Goal: Feedback & Contribution: Submit feedback/report problem

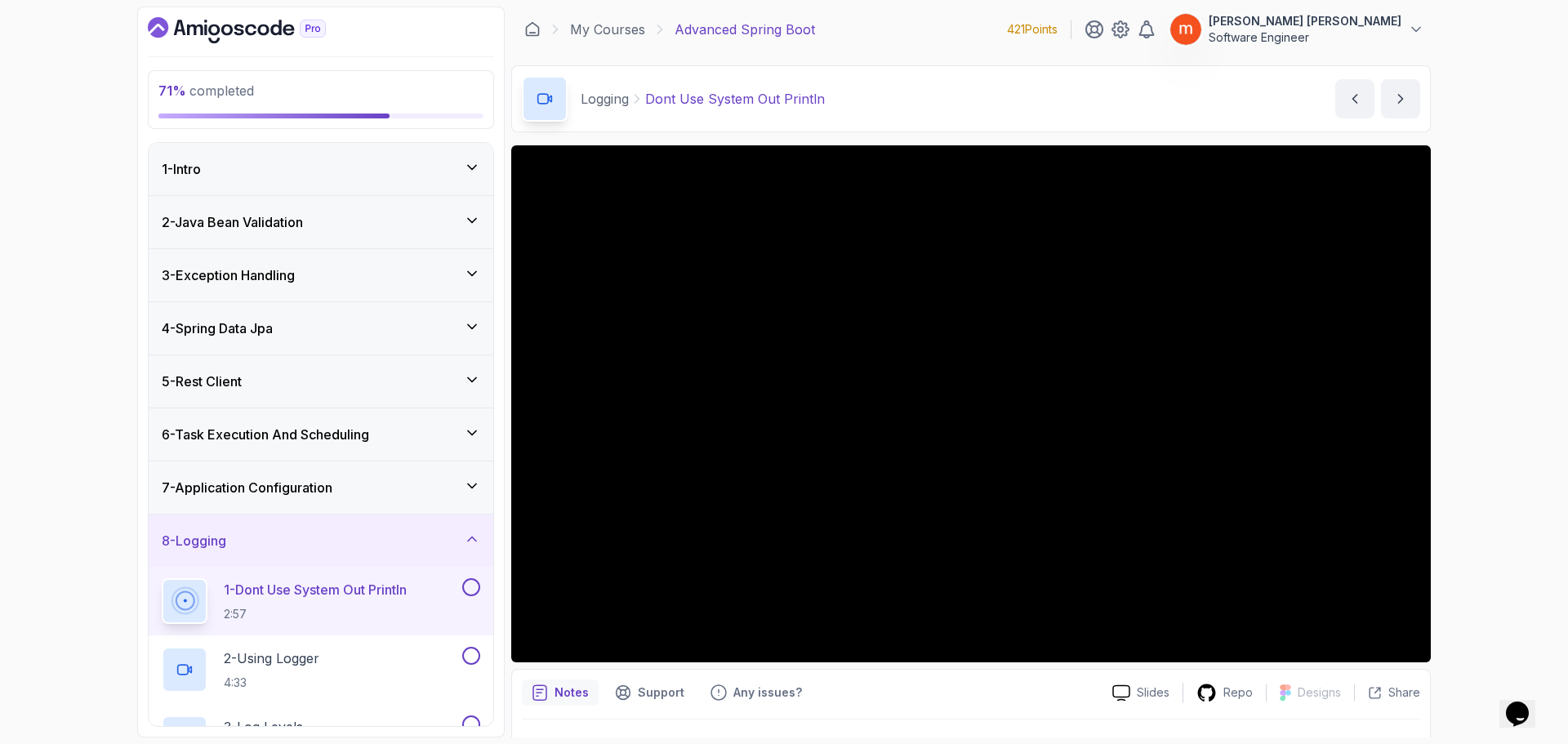
scroll to position [327, 0]
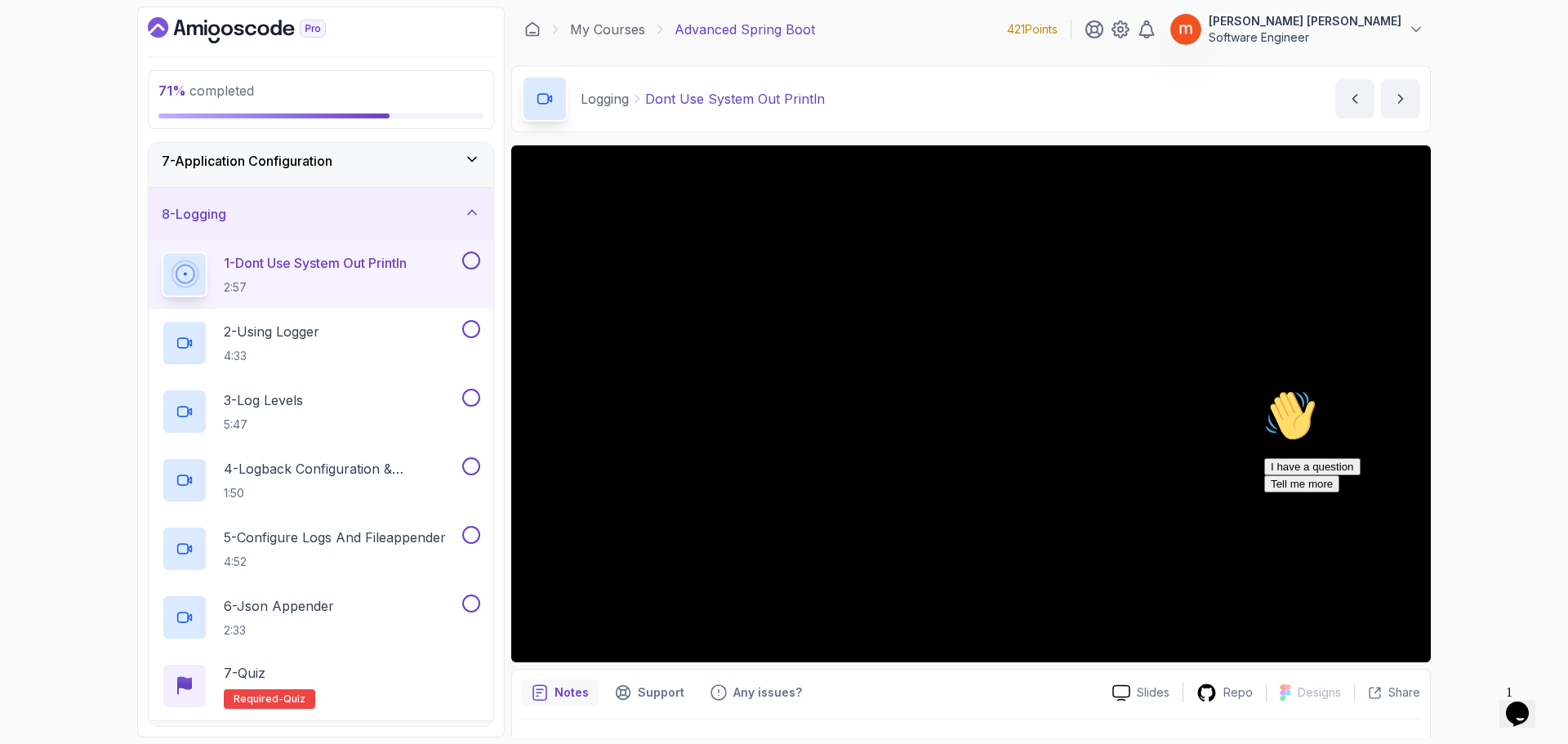
click at [1264, 389] on icon "Chat attention grabber" at bounding box center [1264, 389] width 0 height 0
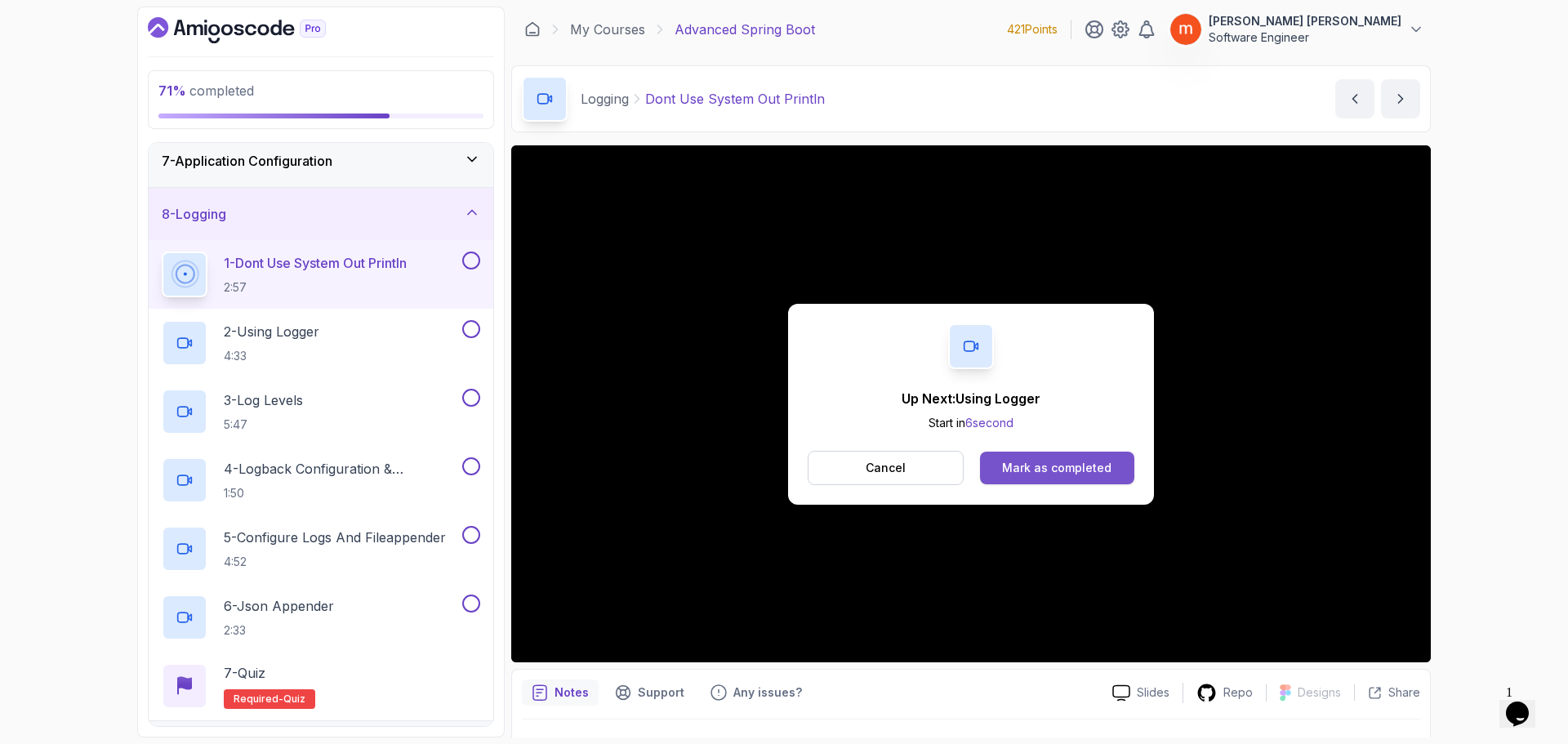
click at [1037, 467] on div "Mark as completed" at bounding box center [1056, 467] width 109 height 16
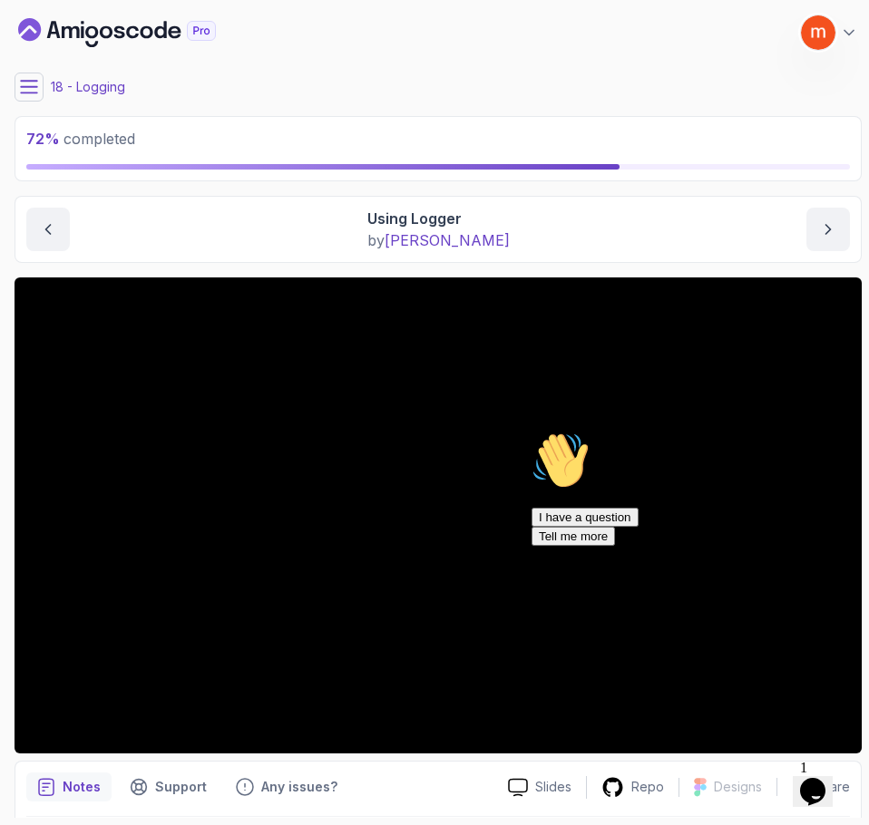
drag, startPoint x: 831, startPoint y: 566, endPoint x: 1355, endPoint y: 989, distance: 673.7
click at [531, 432] on icon "Chat attention grabber" at bounding box center [531, 432] width 0 height 0
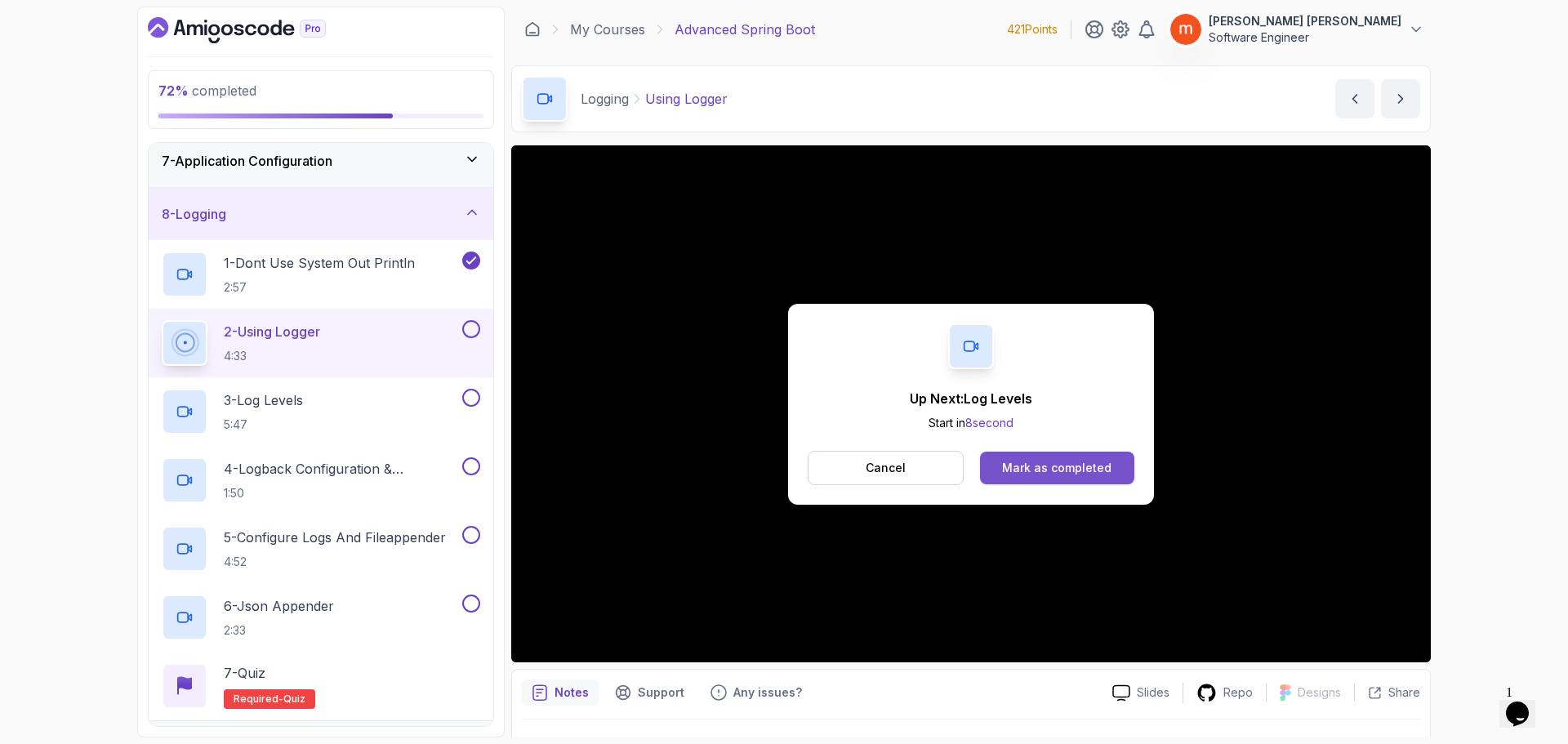
click at [1045, 476] on button "Mark as completed" at bounding box center [1056, 467] width 154 height 32
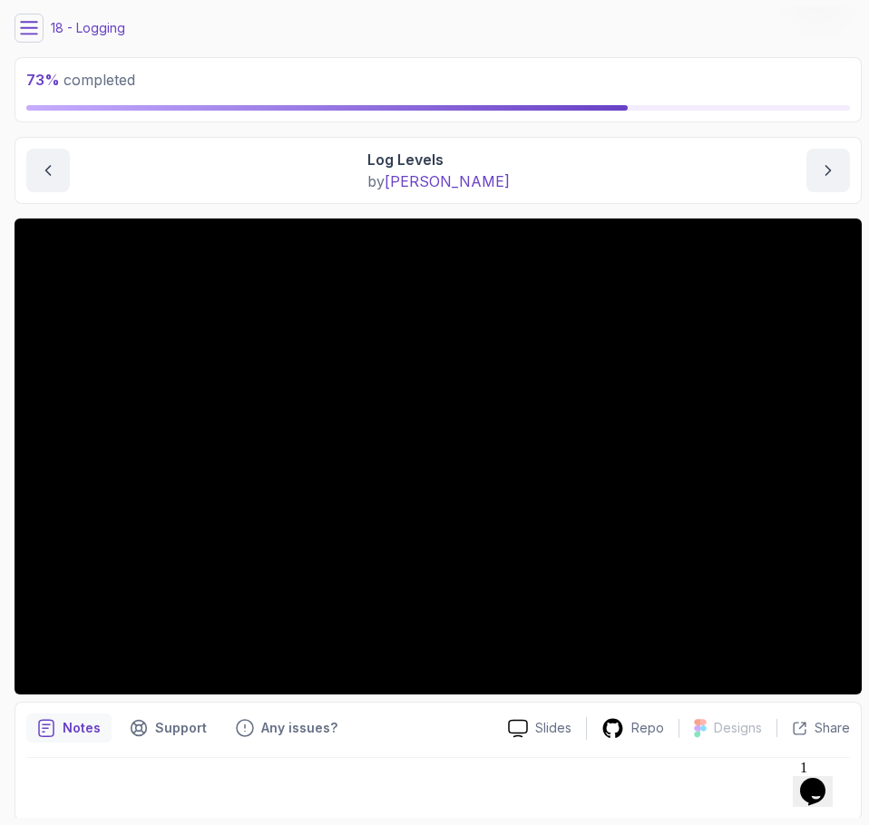
scroll to position [62, 0]
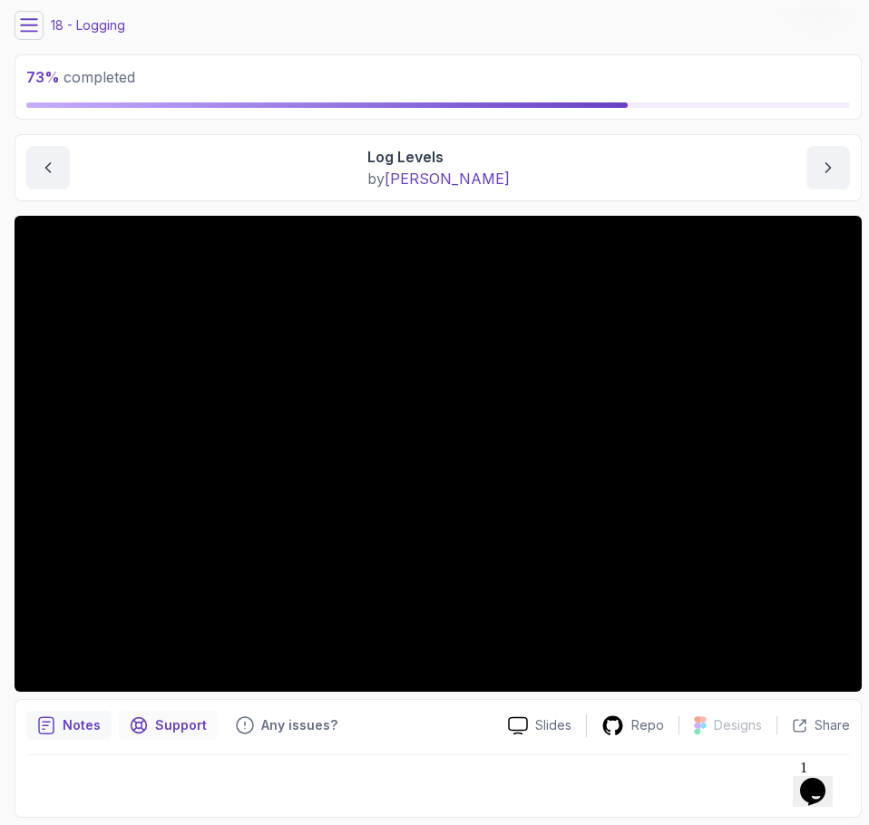
click at [184, 719] on p "Support" at bounding box center [181, 725] width 52 height 18
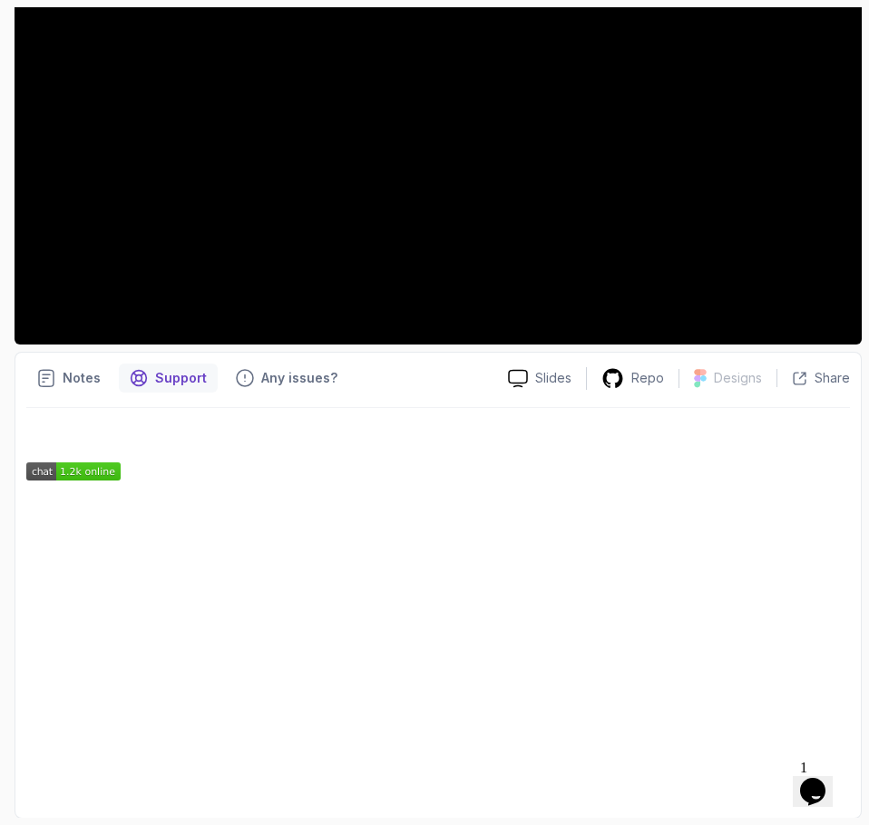
scroll to position [410, 0]
click at [179, 374] on p "Support" at bounding box center [181, 377] width 52 height 18
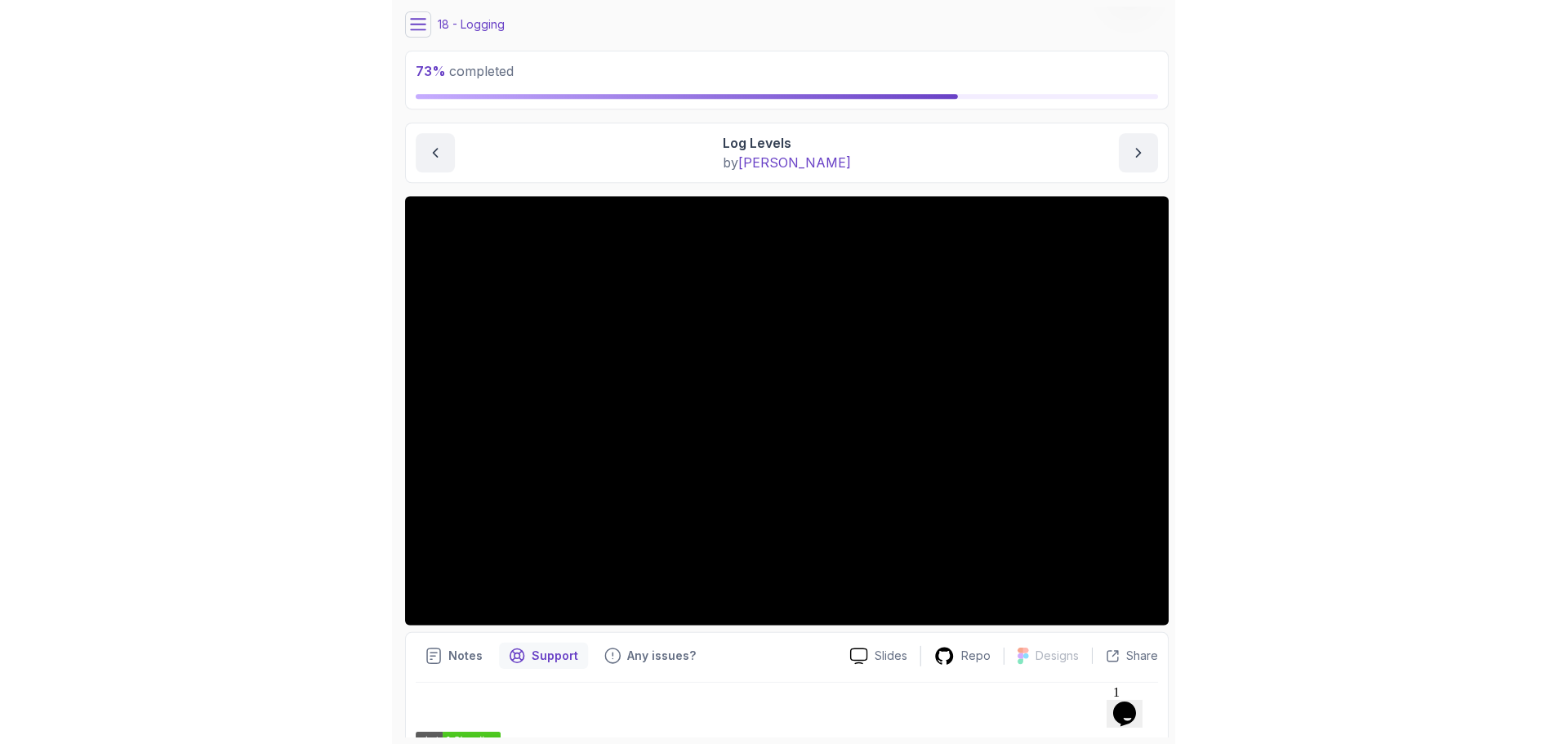
scroll to position [42, 0]
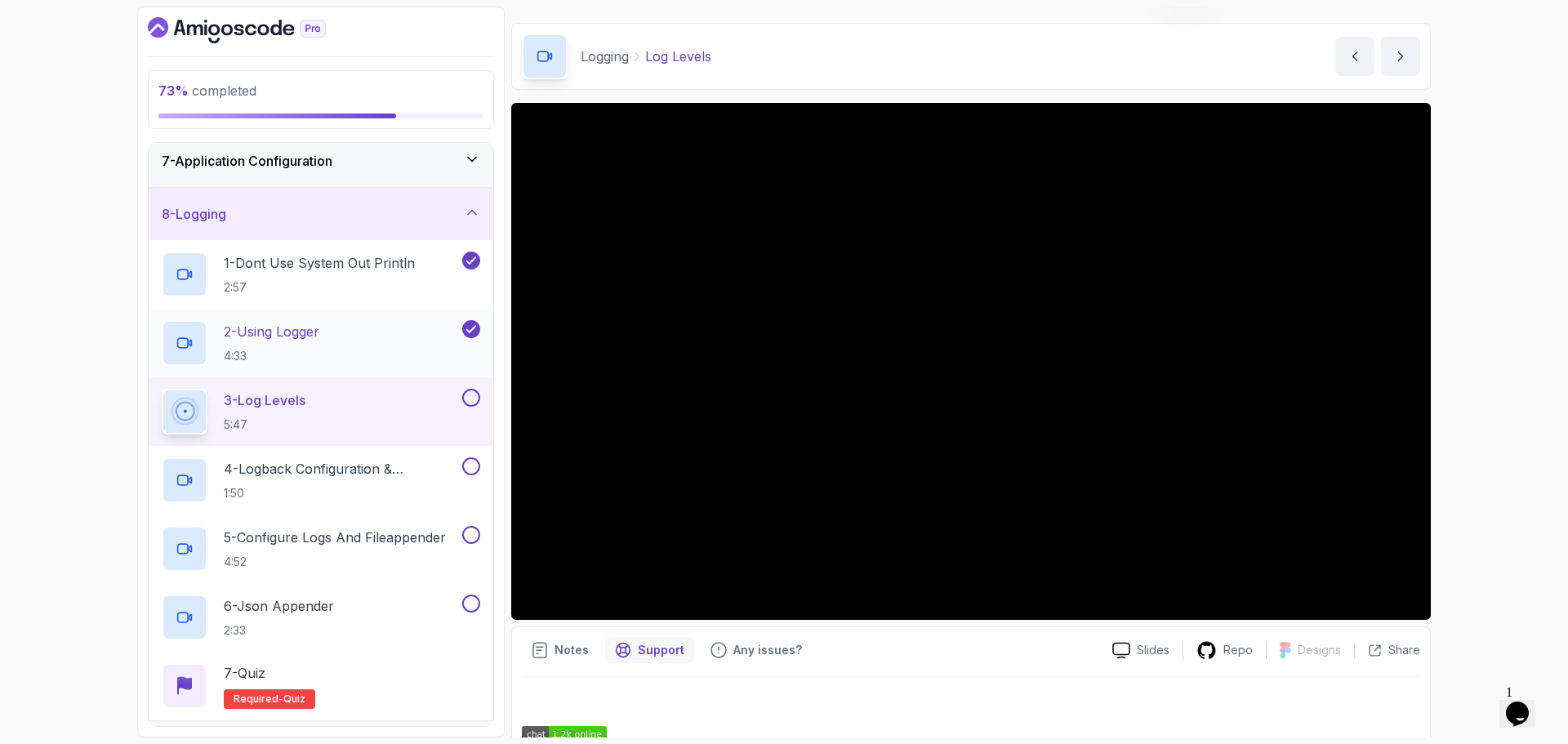
click at [364, 322] on div "2 - Using Logger 4:33" at bounding box center [311, 342] width 297 height 46
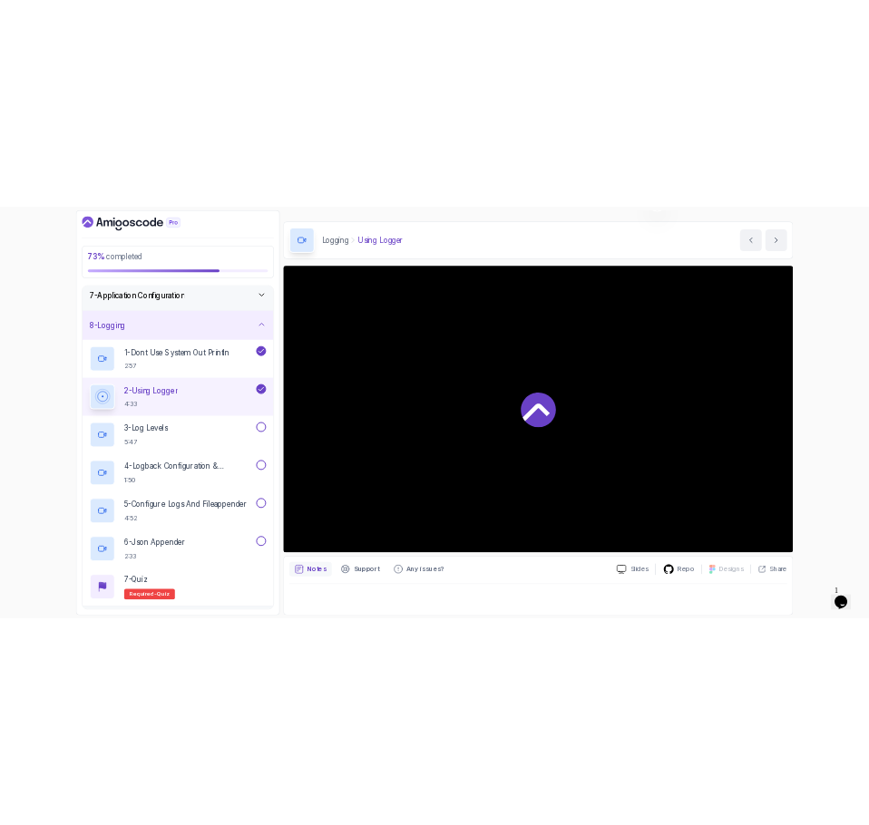
scroll to position [43, 0]
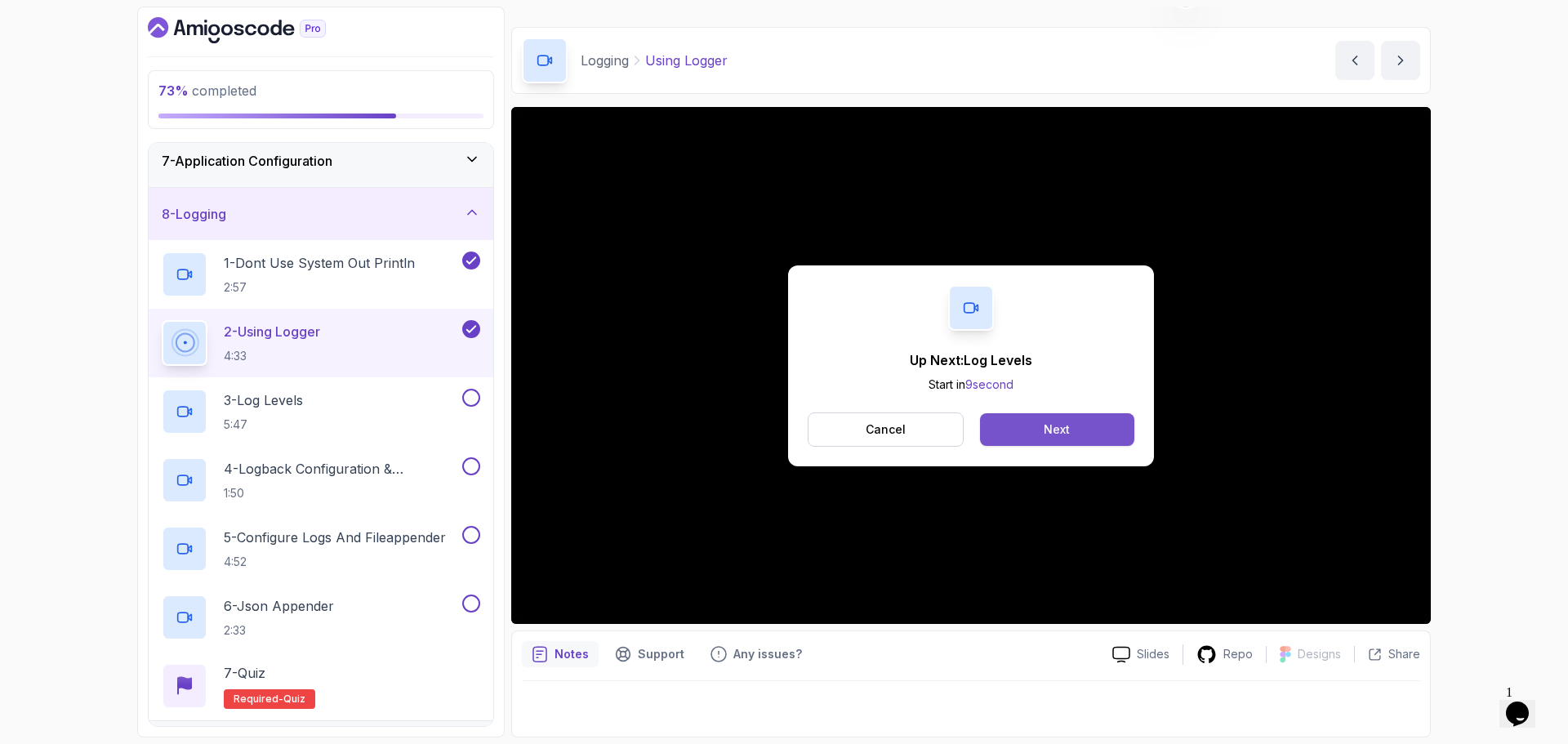
click at [1016, 429] on button "Next" at bounding box center [1056, 430] width 154 height 32
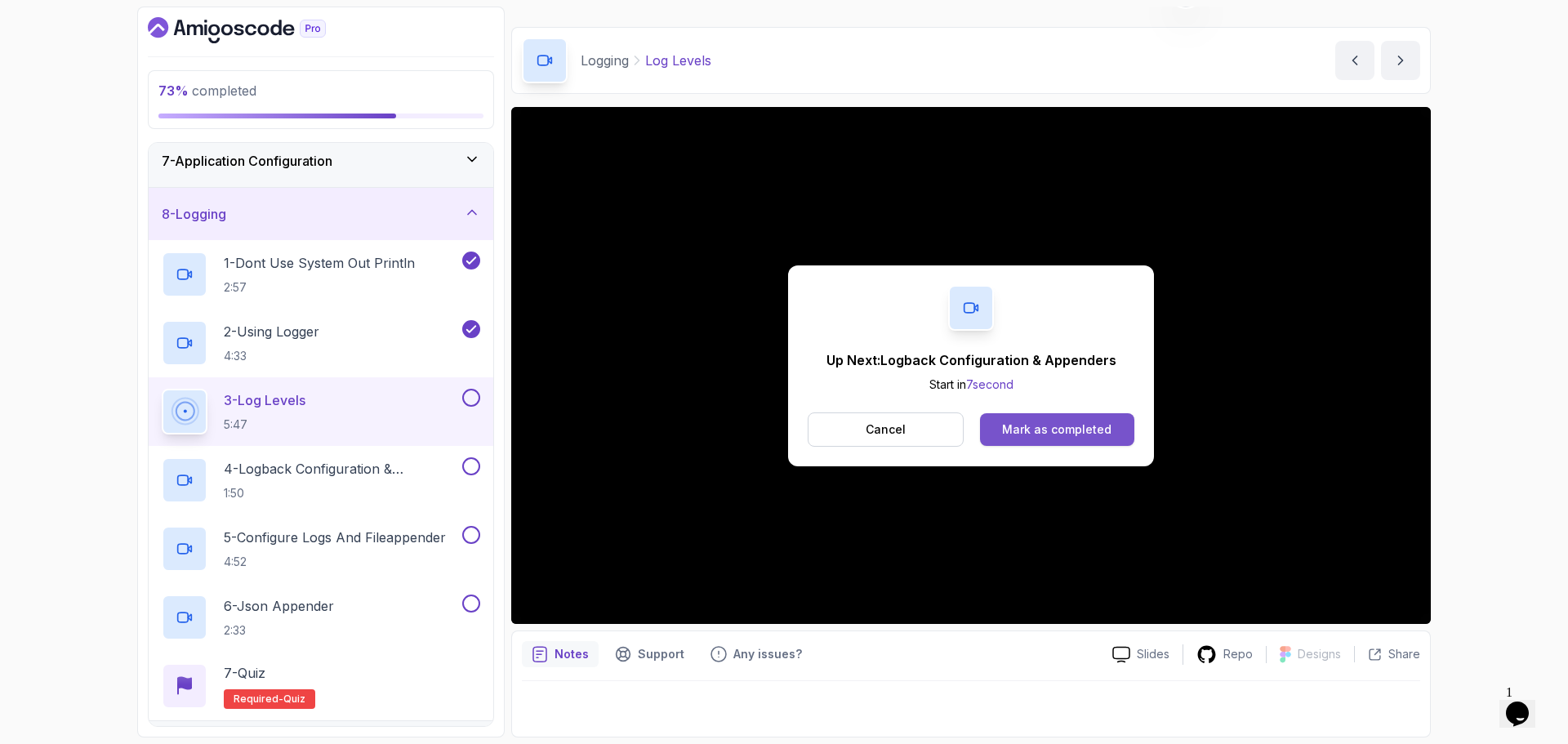
click at [1055, 432] on div "Mark as completed" at bounding box center [1056, 430] width 109 height 16
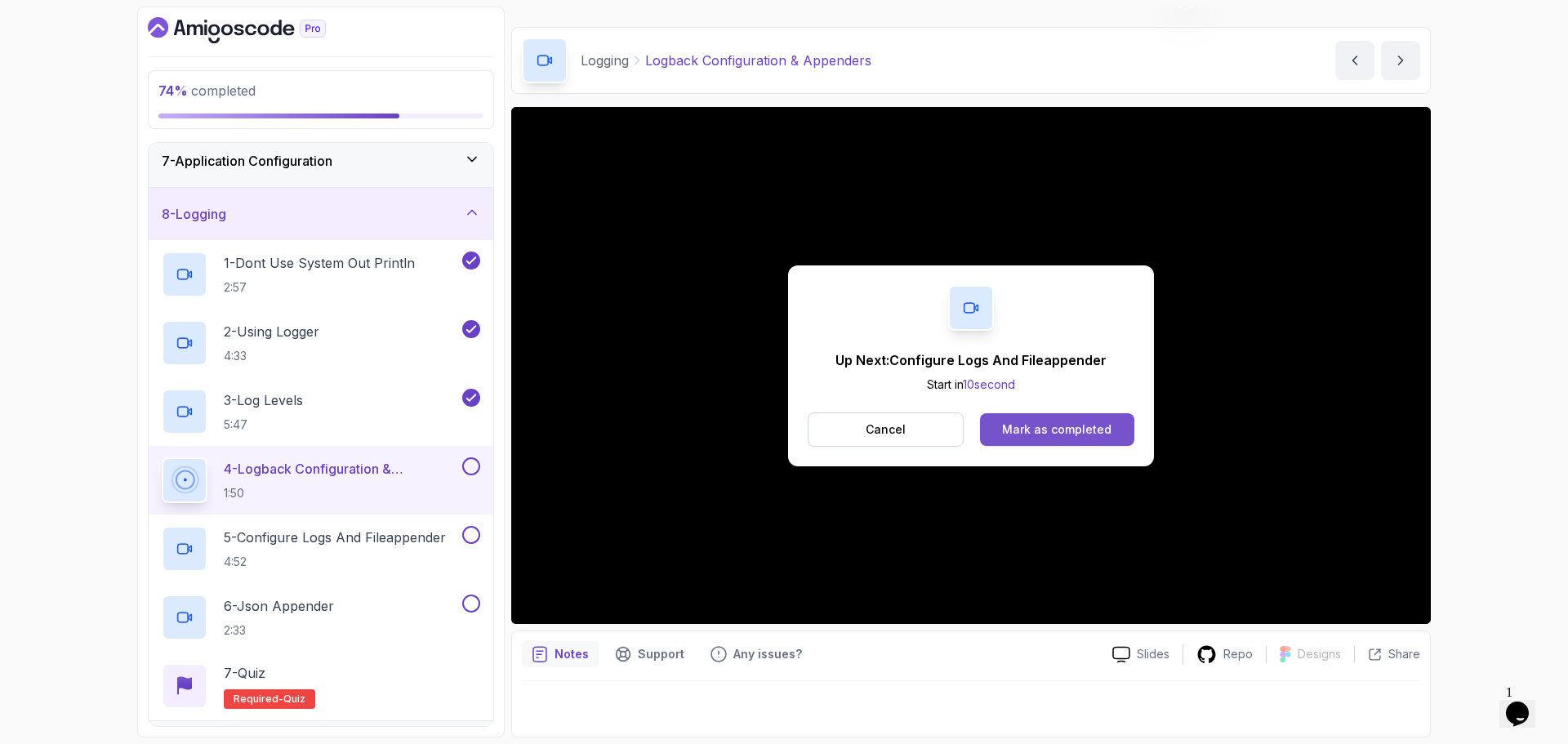
click at [1069, 424] on div "Mark as completed" at bounding box center [1056, 430] width 109 height 16
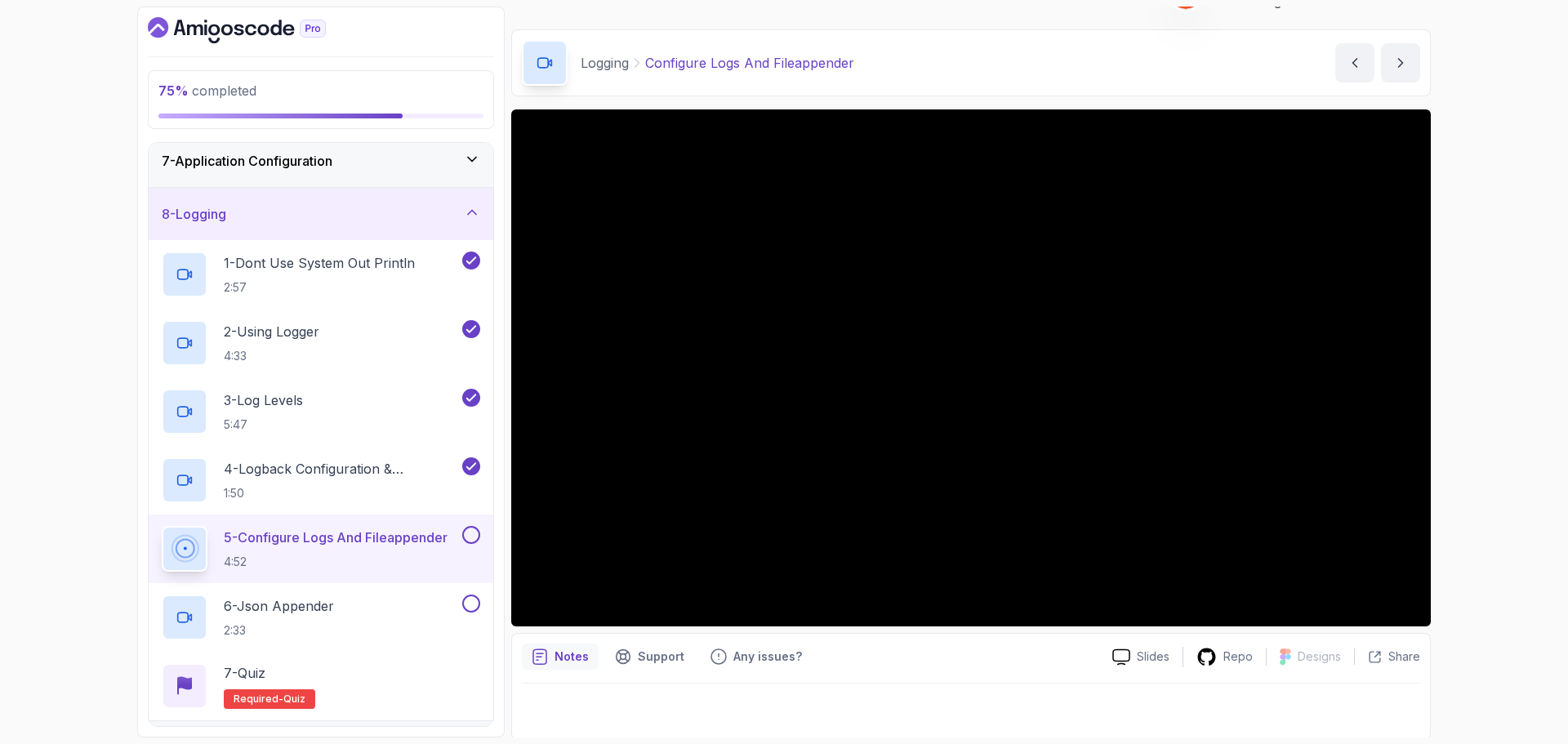
scroll to position [39, 0]
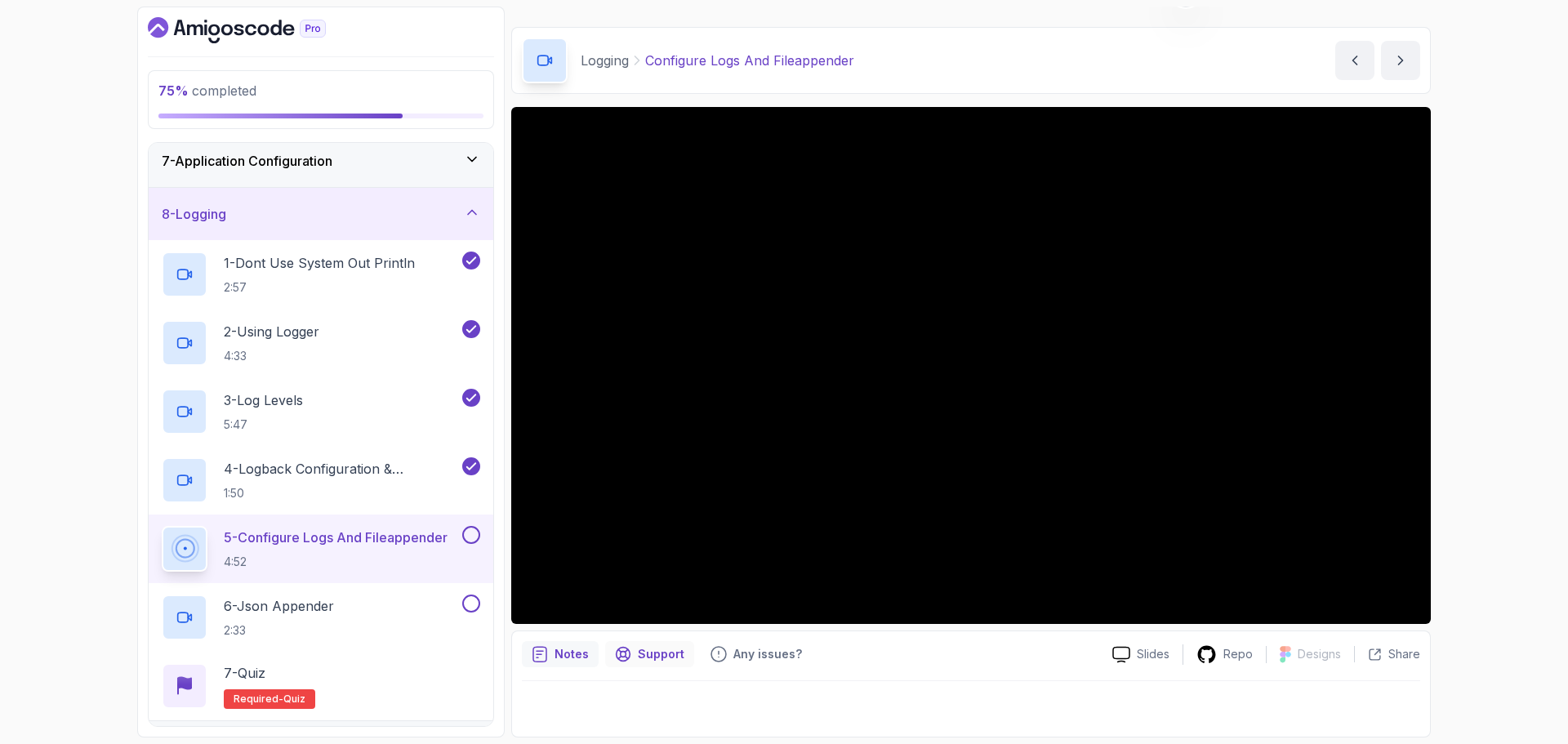
click at [639, 658] on p "Support" at bounding box center [661, 654] width 47 height 16
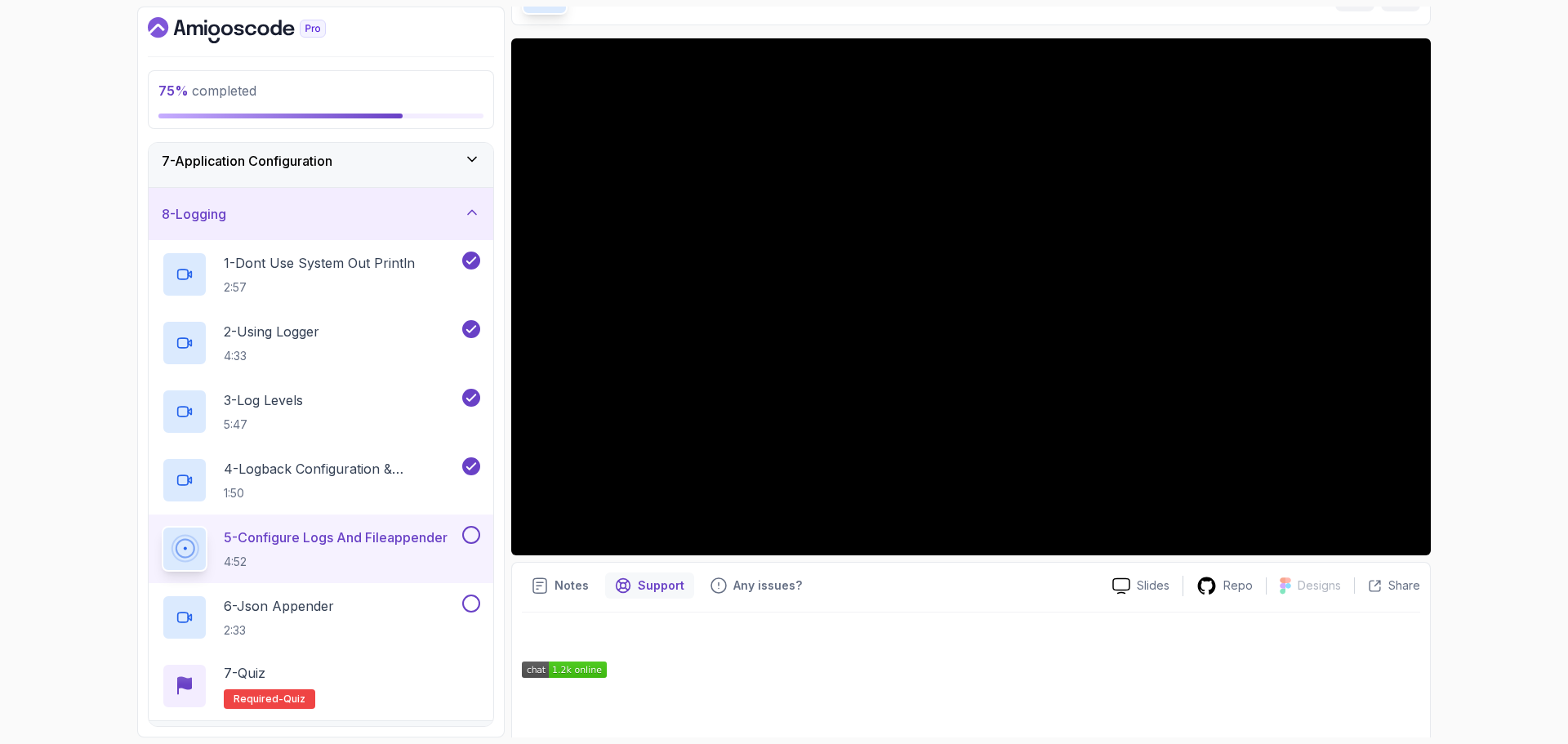
scroll to position [284, 0]
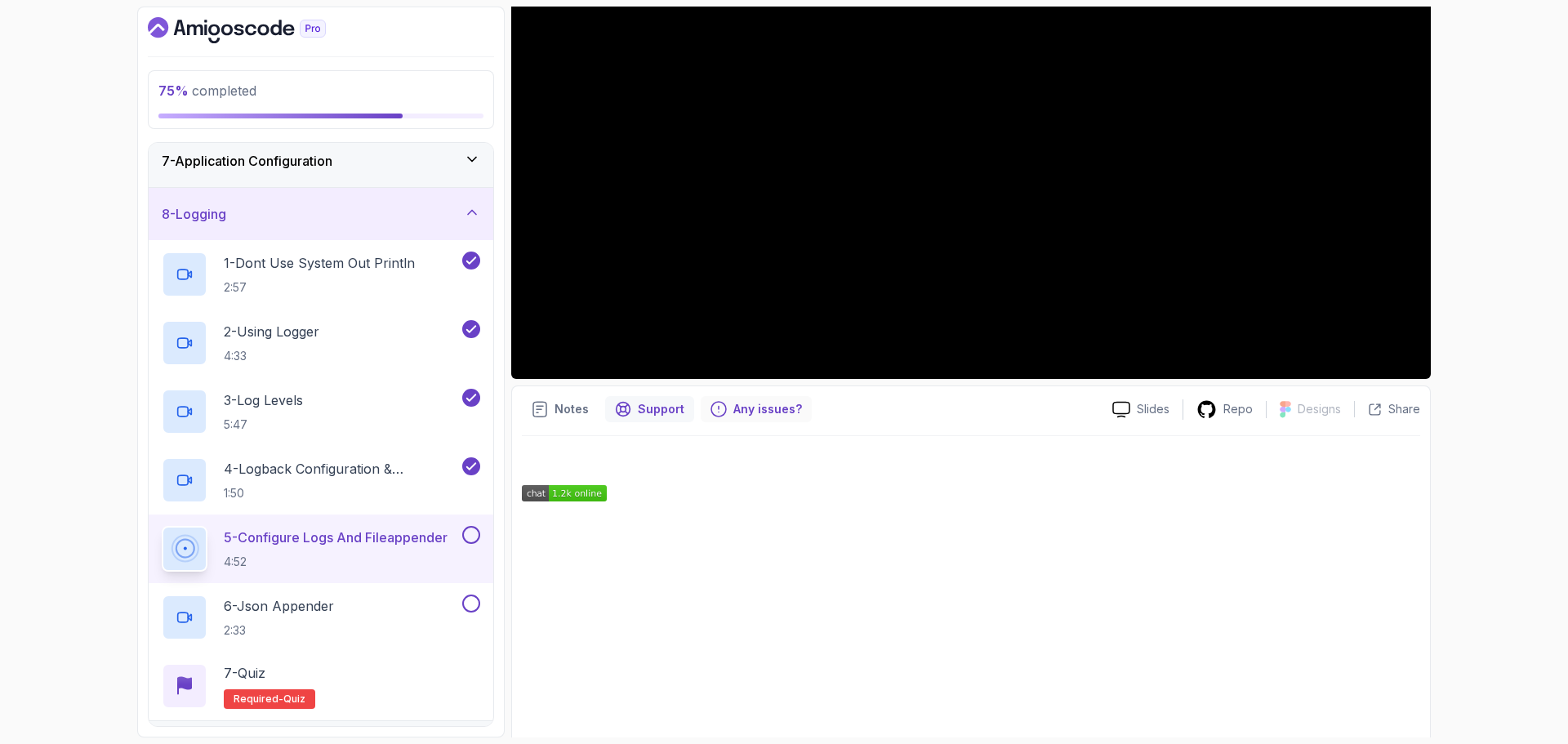
click at [740, 406] on p "Any issues?" at bounding box center [767, 409] width 68 height 16
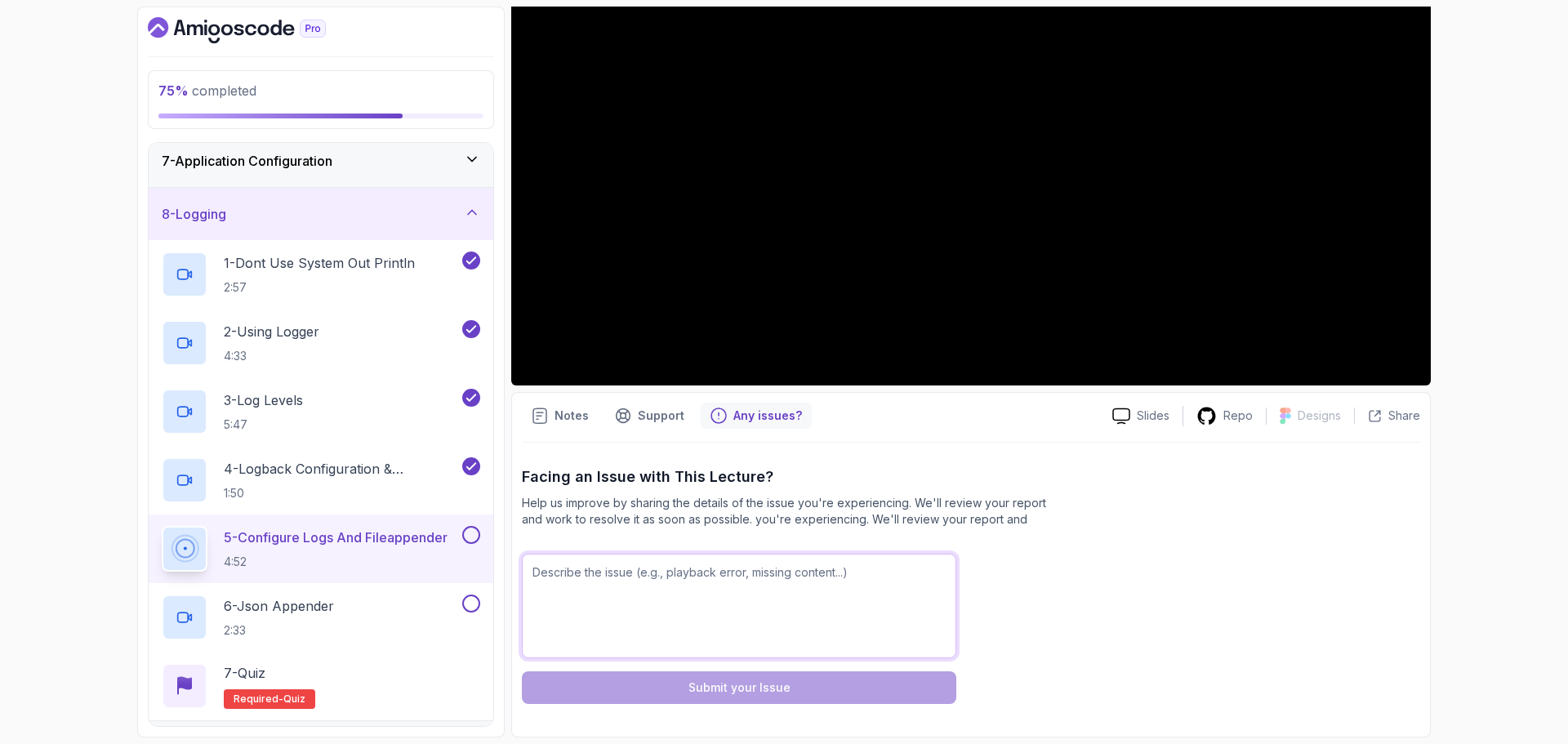
click at [712, 576] on textarea at bounding box center [739, 606] width 434 height 104
click at [1149, 420] on p "Slides" at bounding box center [1153, 415] width 32 height 16
click at [782, 620] on textarea at bounding box center [739, 606] width 434 height 104
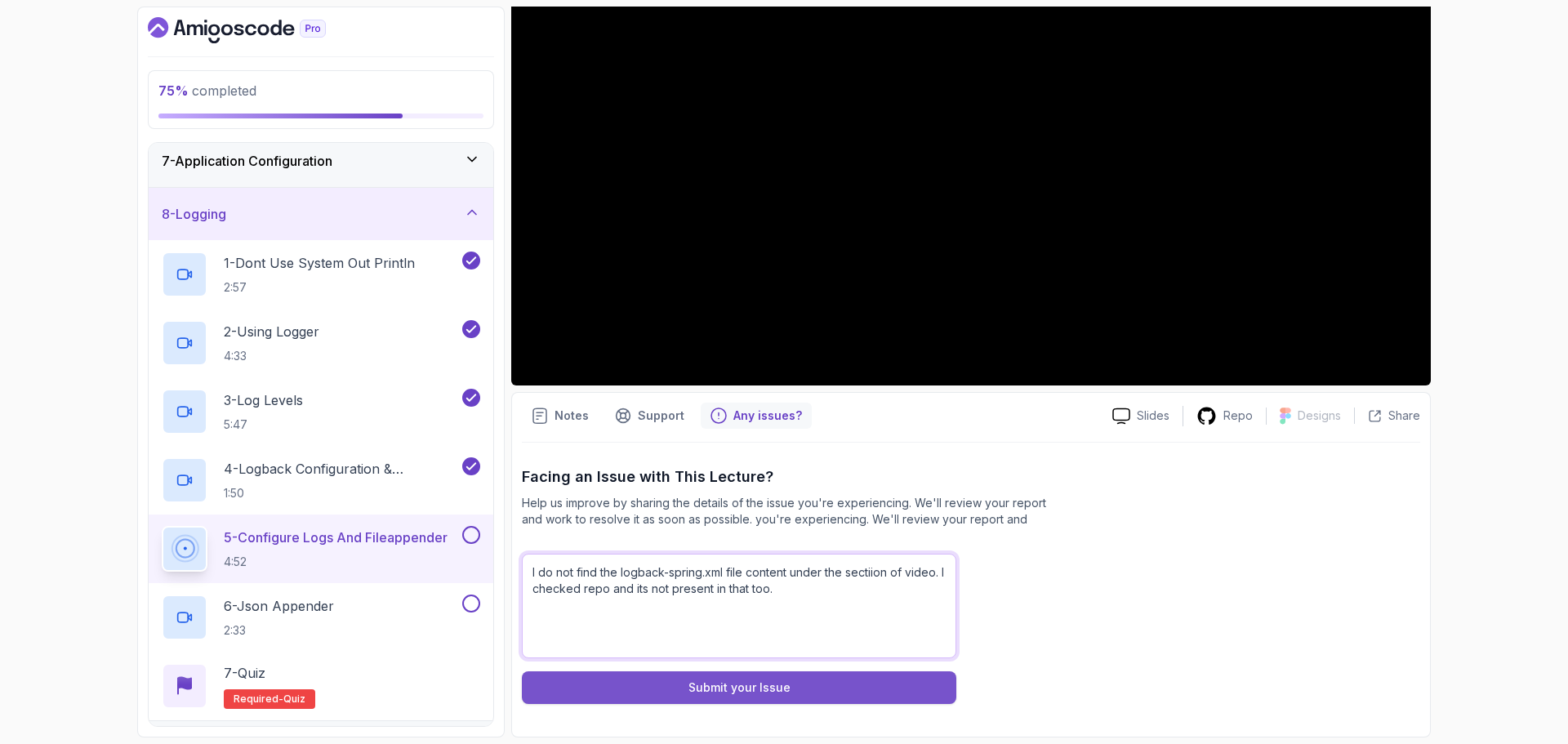
type textarea "I do not find the logback-spring.xml file content under the sectiion of video. …"
click at [739, 686] on div "Submit your Issue" at bounding box center [739, 687] width 102 height 16
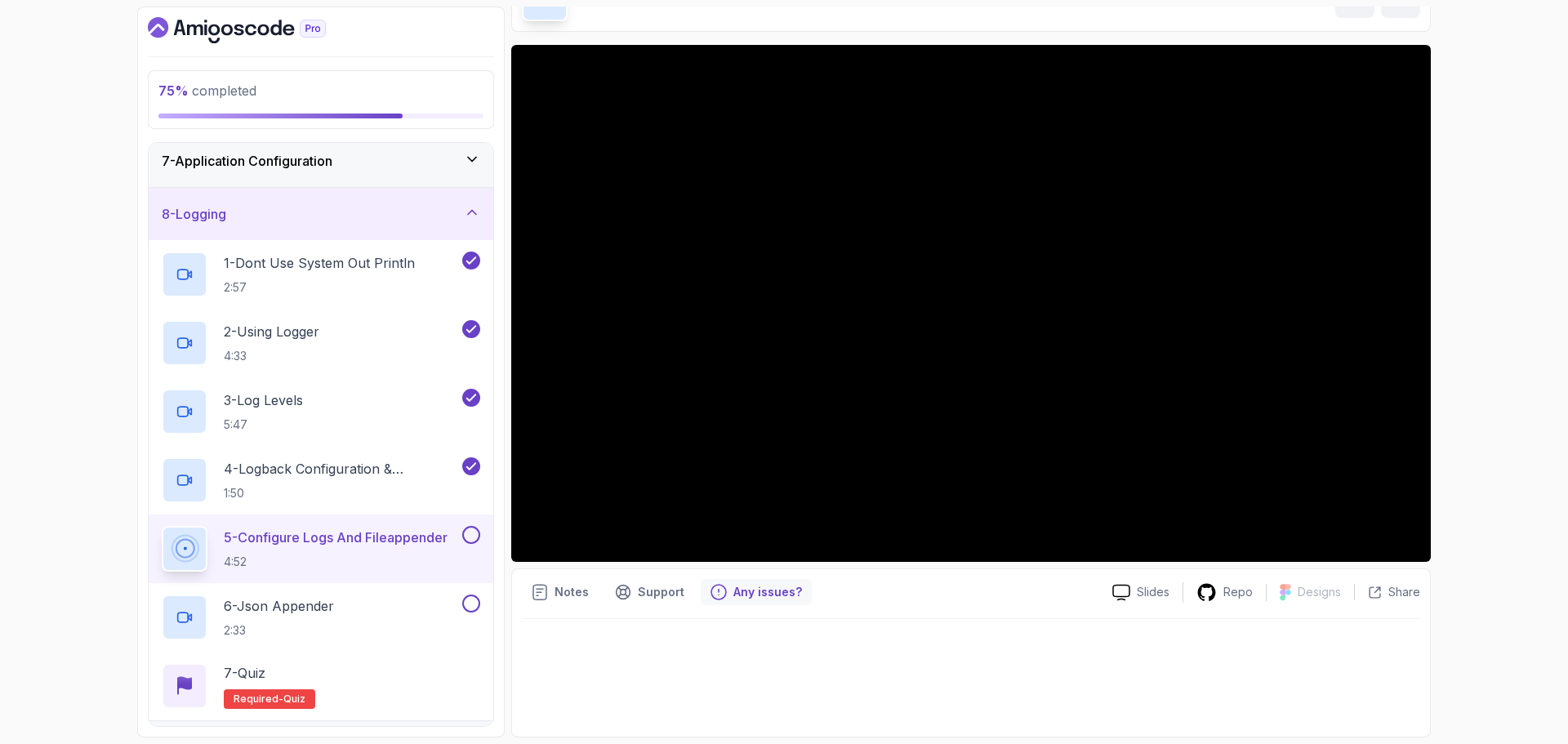
scroll to position [101, 0]
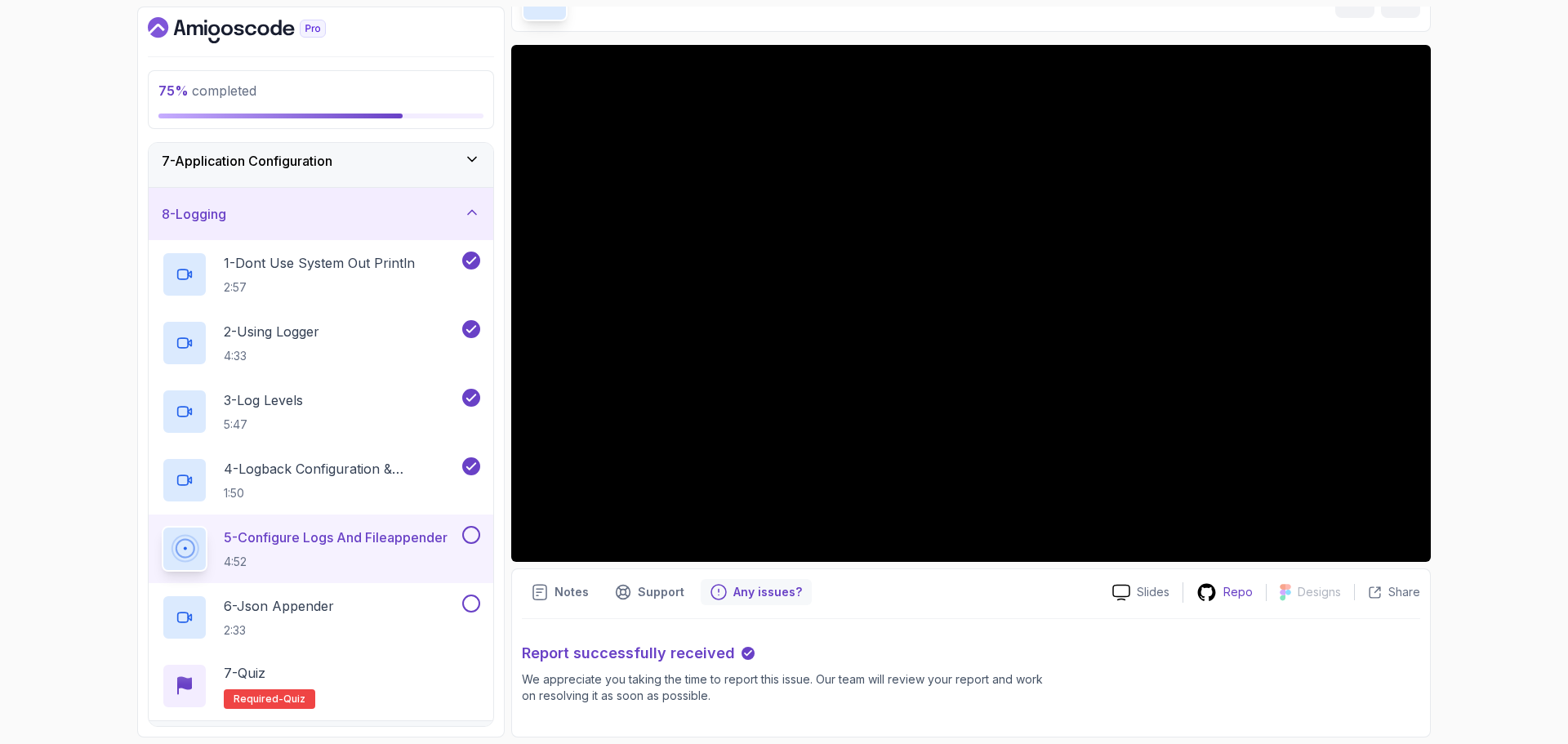
click at [1233, 589] on p "Repo" at bounding box center [1237, 592] width 30 height 16
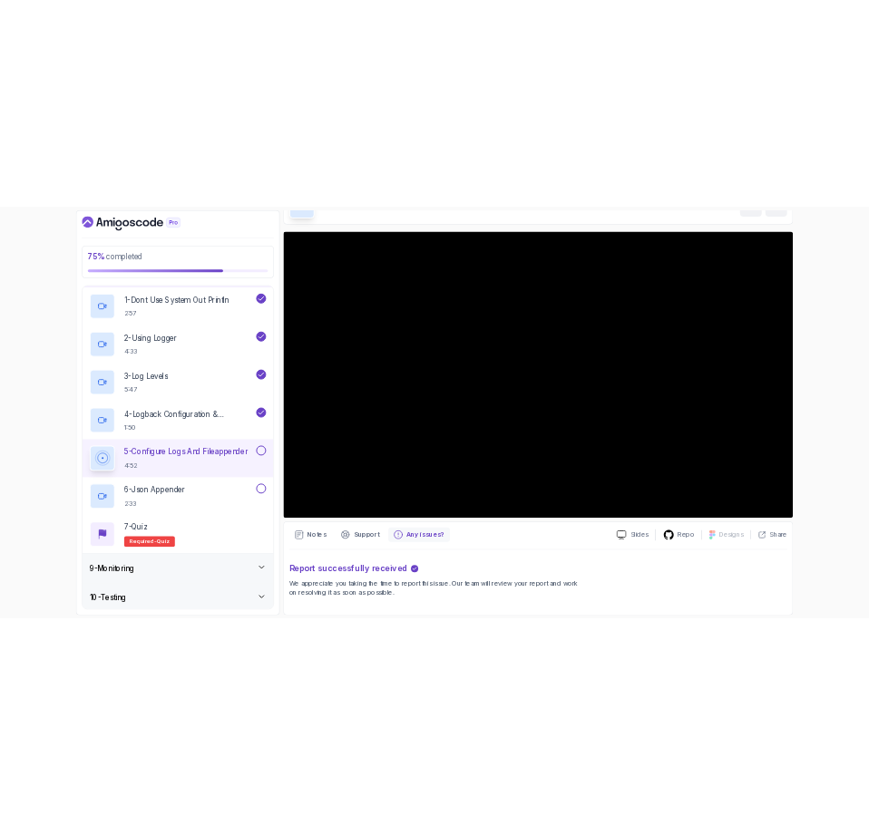
scroll to position [453, 0]
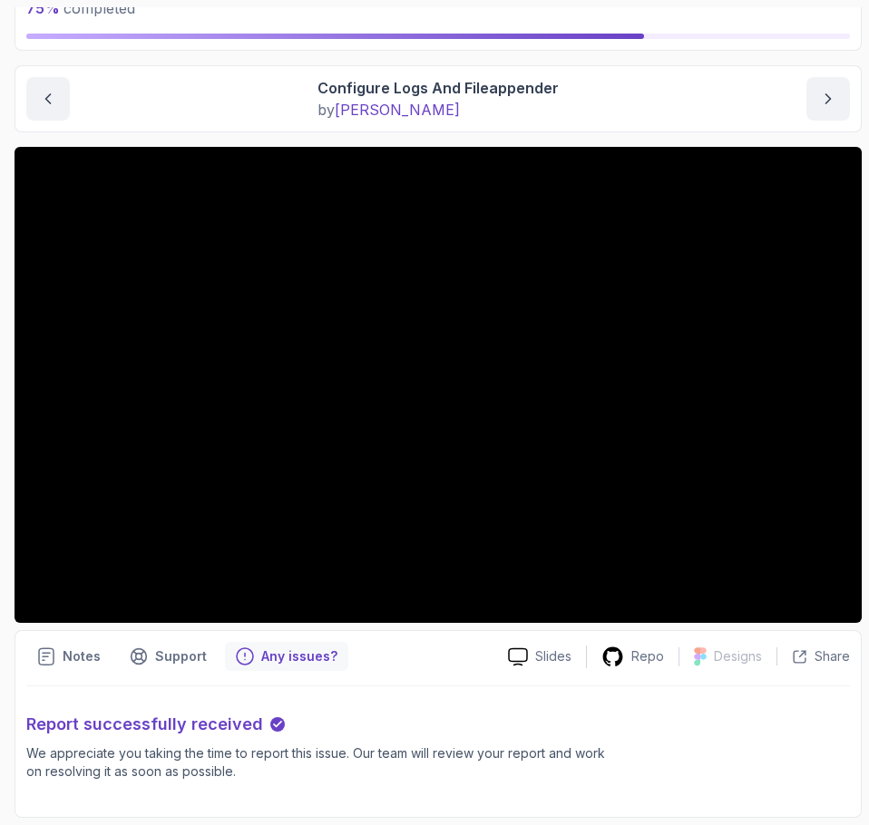
click at [90, 660] on p "Notes" at bounding box center [82, 656] width 38 height 18
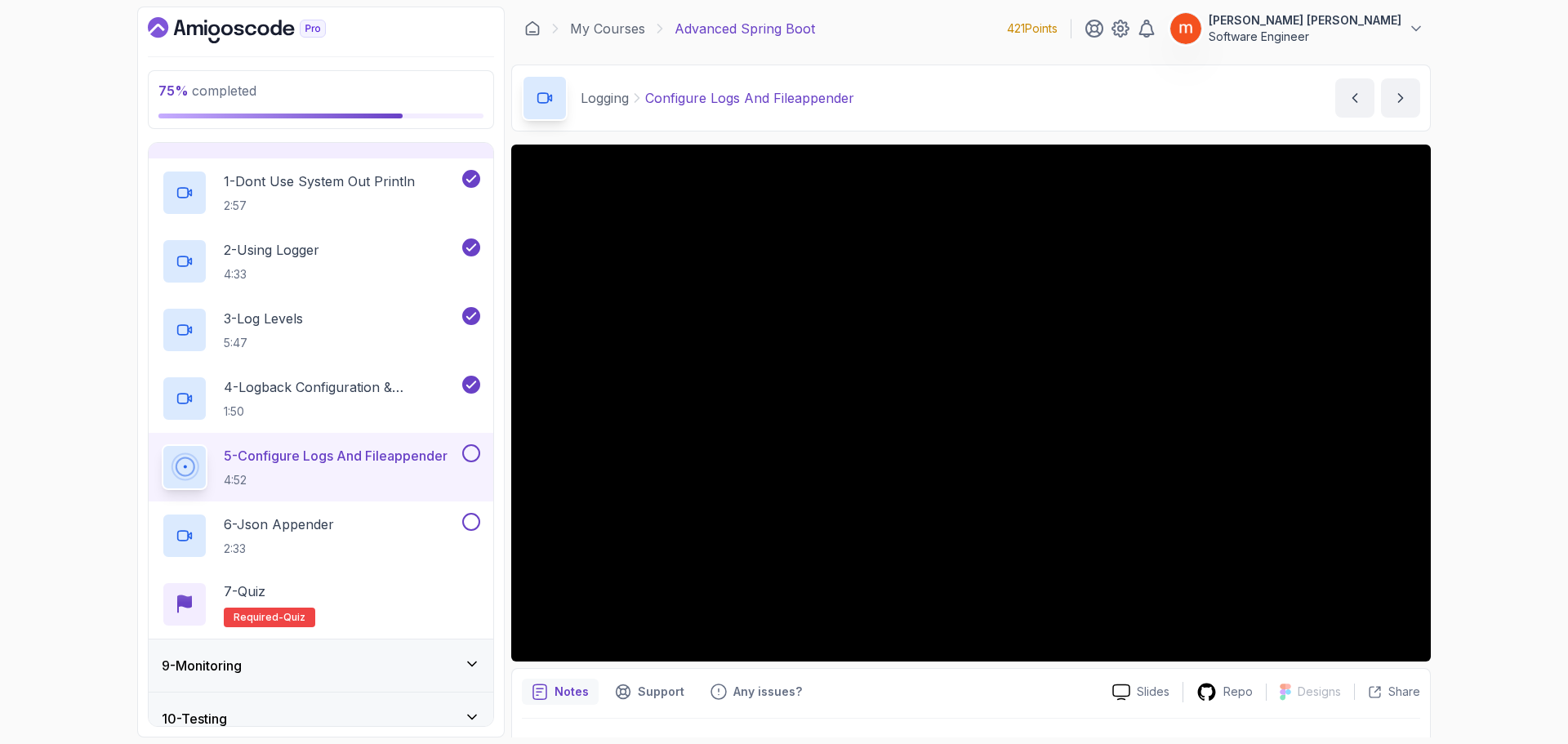
scroll to position [0, 0]
click at [1421, 24] on icon at bounding box center [1416, 30] width 16 height 16
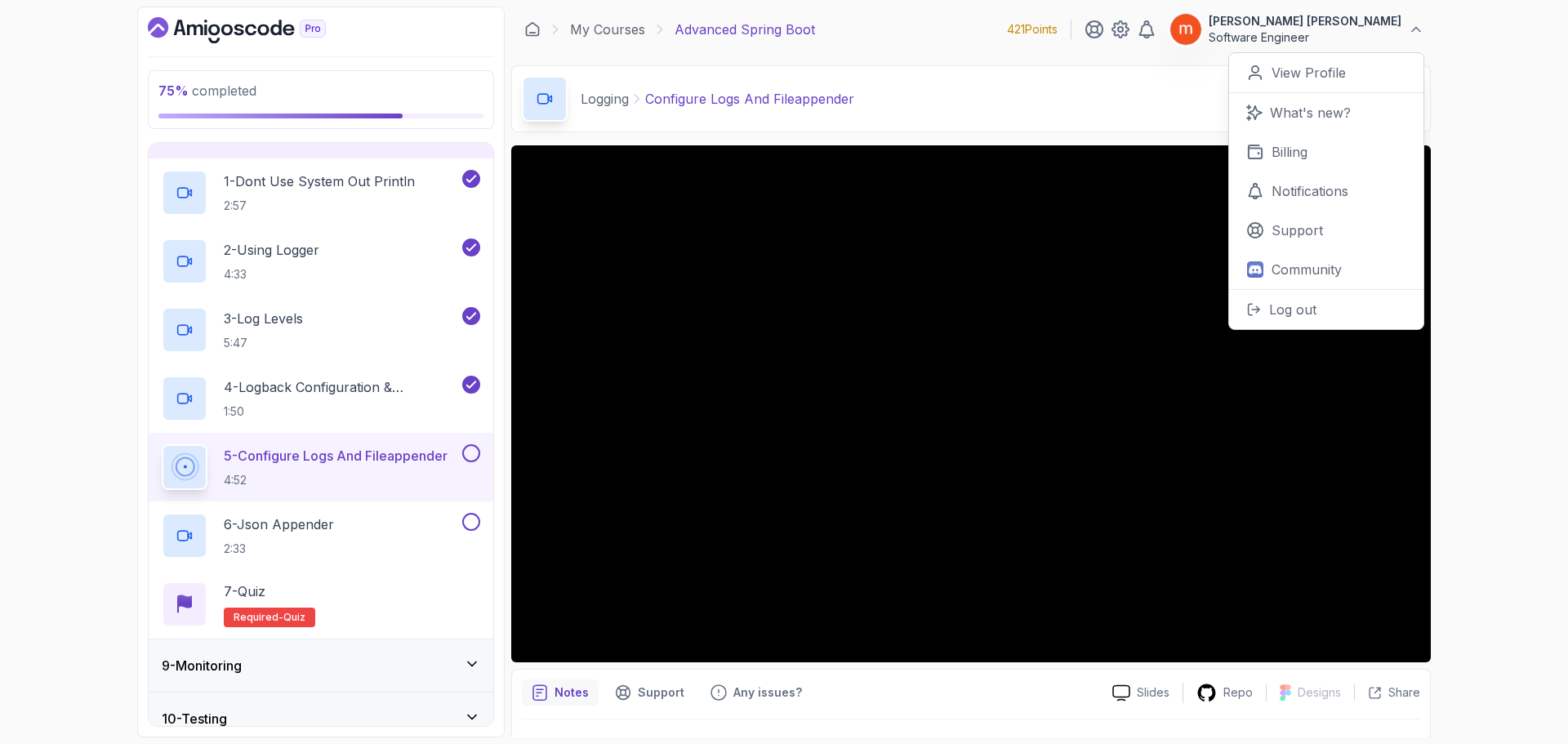
click at [1513, 380] on div "75 % completed 1 - Intro 2 - Java Bean Validation 3 - Exception Handling 4 - Sp…" at bounding box center [784, 372] width 1568 height 744
